Goal: Task Accomplishment & Management: Manage account settings

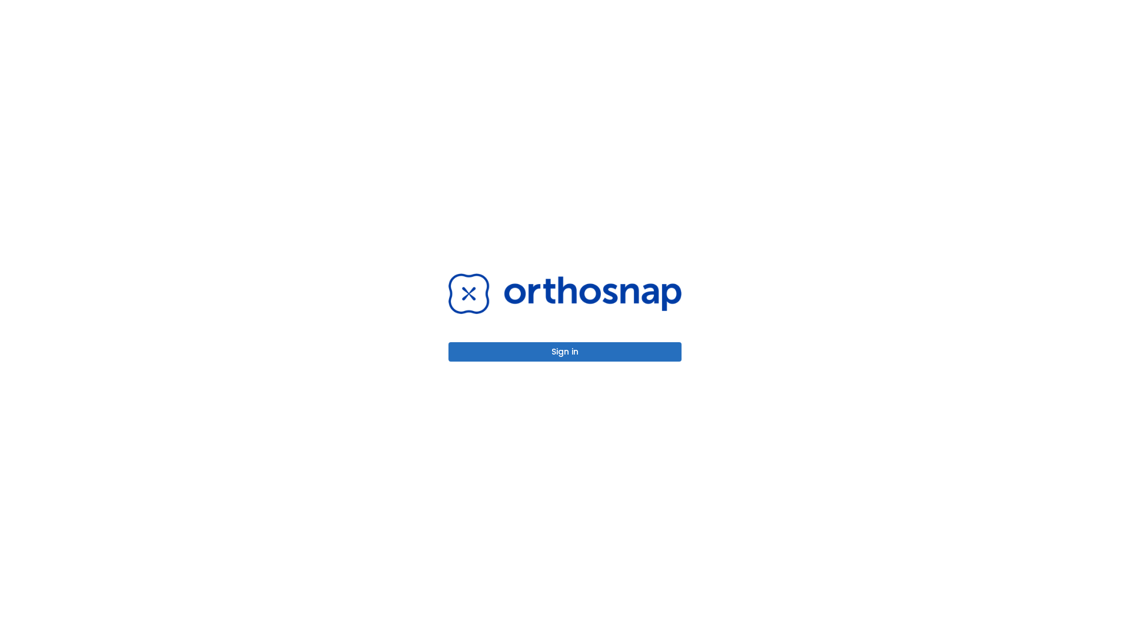
click at [565, 352] on button "Sign in" at bounding box center [564, 351] width 233 height 19
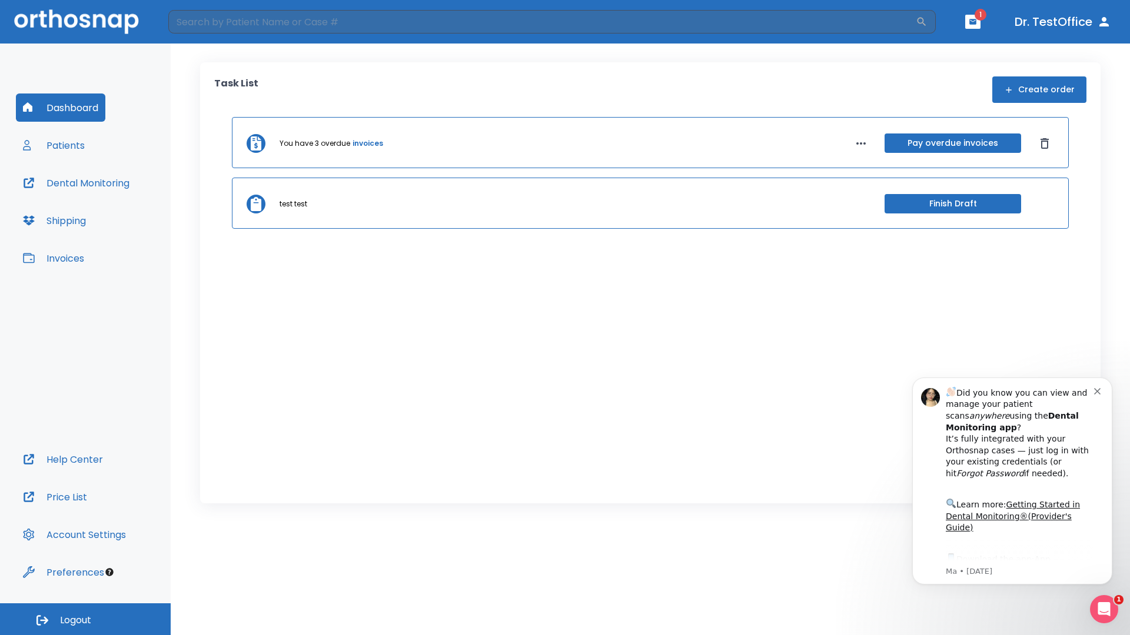
click at [85, 620] on span "Logout" at bounding box center [75, 620] width 31 height 13
